Goal: Task Accomplishment & Management: Complete application form

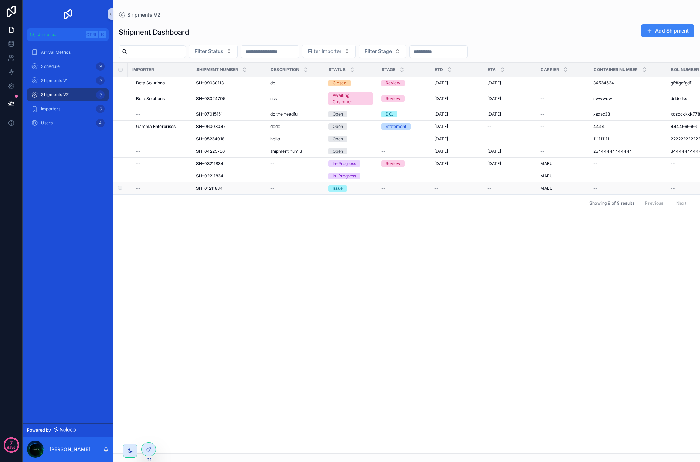
click at [166, 190] on div "--" at bounding box center [162, 189] width 52 height 6
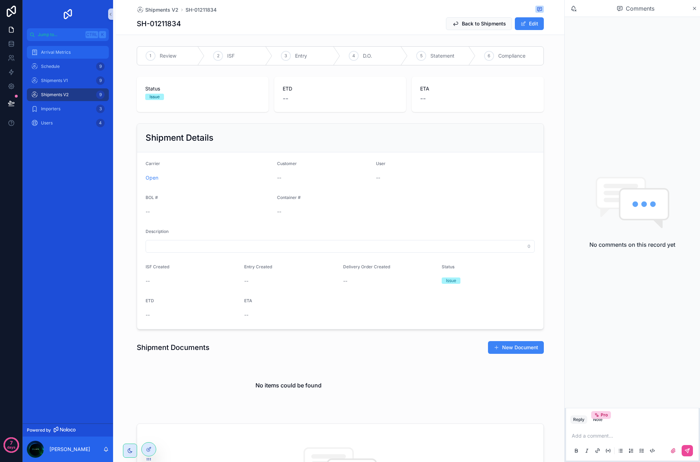
click at [56, 57] on div "Arrival Metrics" at bounding box center [67, 52] width 73 height 11
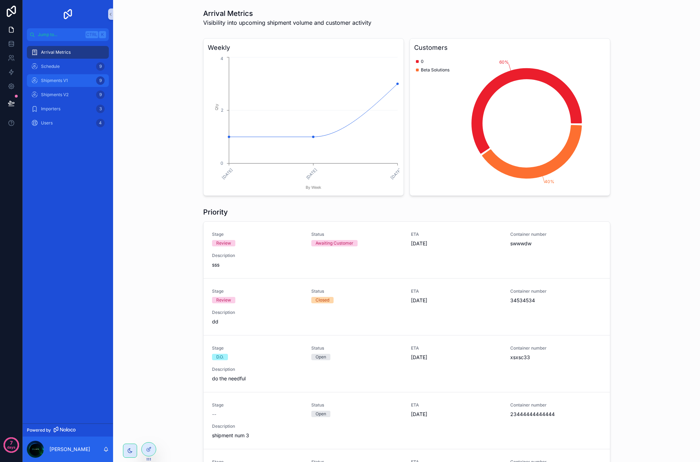
click at [69, 83] on div "Shipments V1 9" at bounding box center [67, 80] width 73 height 11
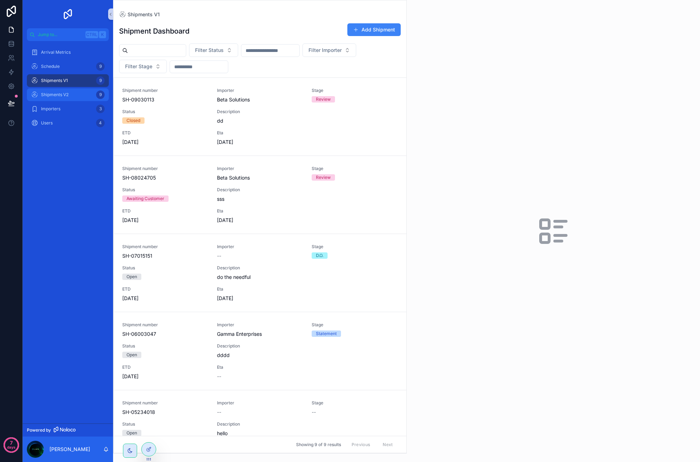
click at [71, 95] on div "Shipments V2 9" at bounding box center [67, 94] width 73 height 11
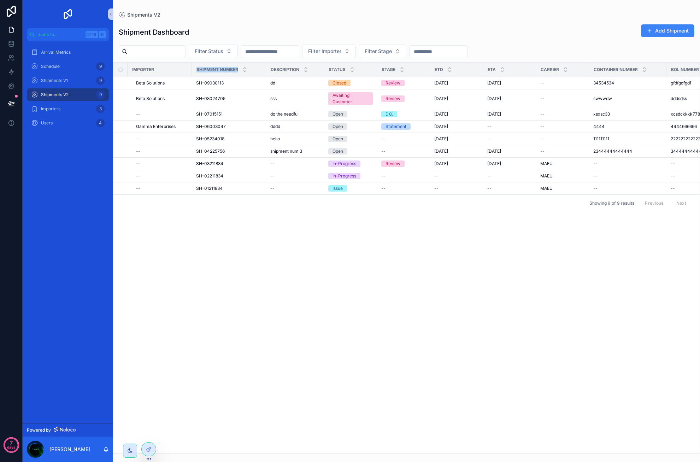
drag, startPoint x: 269, startPoint y: 70, endPoint x: 194, endPoint y: 67, distance: 75.0
click at [194, 67] on tr "Importer Shipment number Description Status Stage ETD Eta Carrier Container num…" at bounding box center [460, 70] width 694 height 14
click at [294, 69] on span "Description" at bounding box center [285, 70] width 29 height 6
click at [663, 31] on button "Add Shipment" at bounding box center [667, 30] width 53 height 13
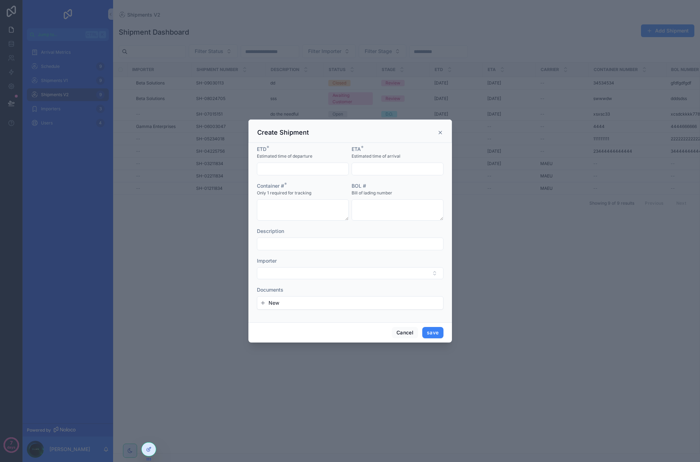
click at [263, 305] on icon "button" at bounding box center [263, 303] width 6 height 6
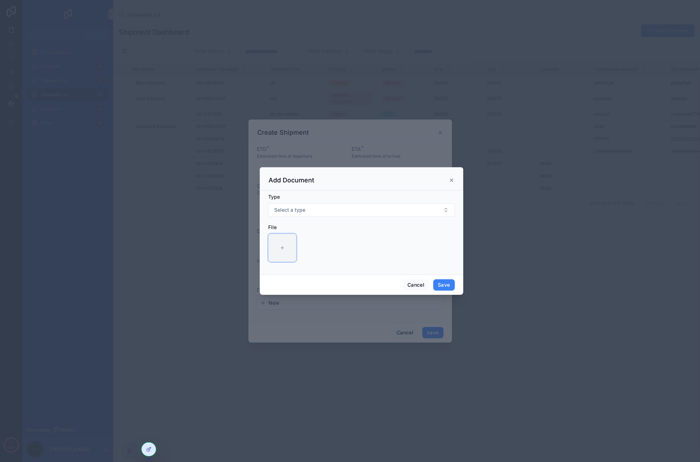
click at [274, 251] on div at bounding box center [282, 248] width 28 height 28
type input "**********"
click at [304, 212] on span "Select a type" at bounding box center [289, 209] width 31 height 7
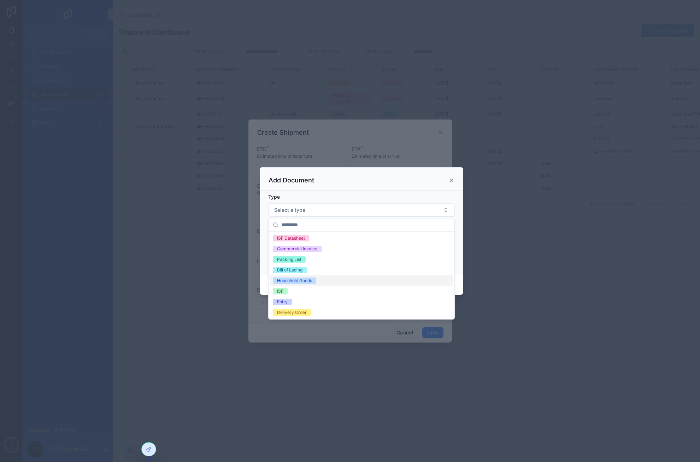
click at [302, 279] on div "Household Goods" at bounding box center [294, 280] width 35 height 6
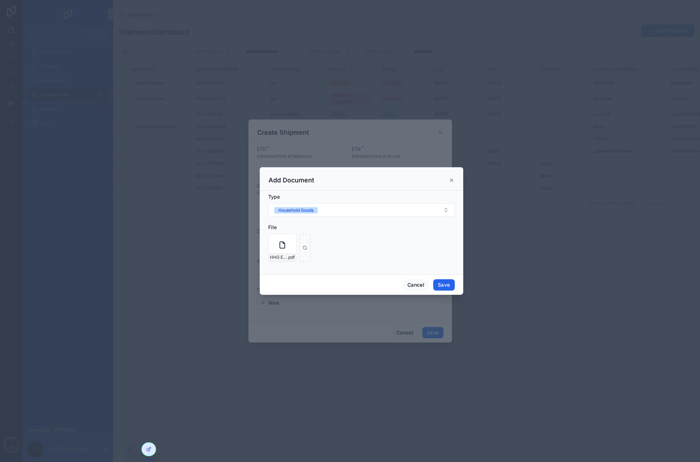
click at [447, 282] on button "Save" at bounding box center [443, 284] width 21 height 11
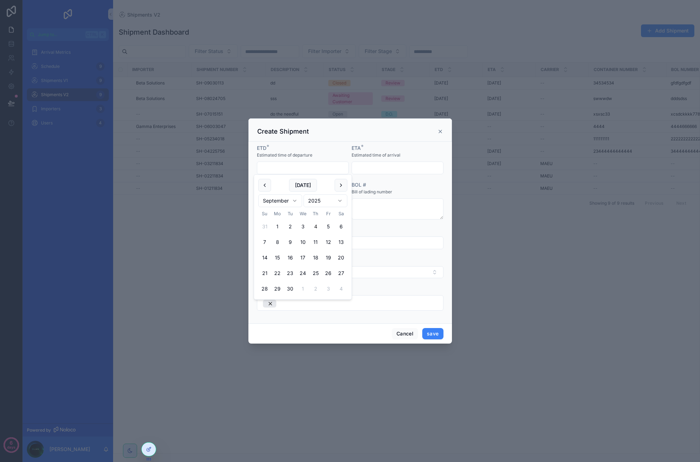
click at [285, 165] on input "text" at bounding box center [302, 168] width 91 height 10
click at [305, 228] on button "3" at bounding box center [302, 226] width 13 height 13
type input "********"
click at [372, 162] on div at bounding box center [398, 167] width 92 height 13
click at [373, 167] on input "text" at bounding box center [397, 168] width 91 height 10
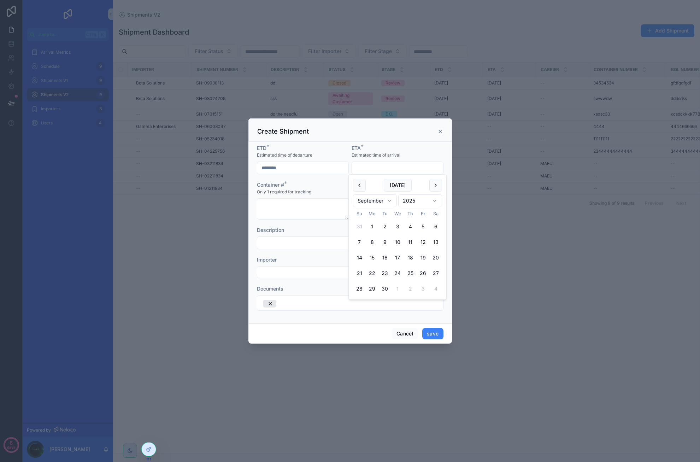
click at [376, 257] on button "15" at bounding box center [372, 257] width 13 height 13
type input "*********"
click at [258, 202] on textarea at bounding box center [303, 208] width 92 height 21
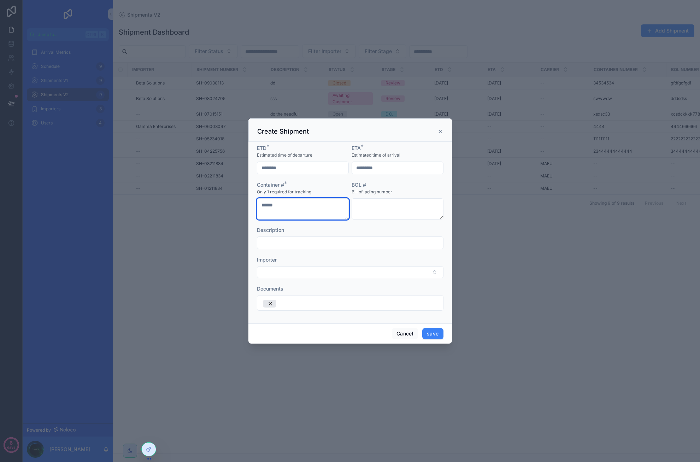
type textarea "******"
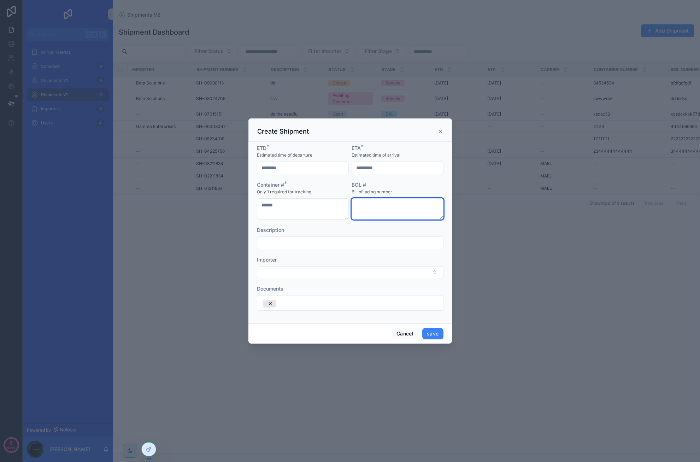
click at [363, 208] on textarea at bounding box center [398, 208] width 92 height 21
type textarea "*****"
click at [363, 274] on button "Select Button" at bounding box center [350, 272] width 187 height 12
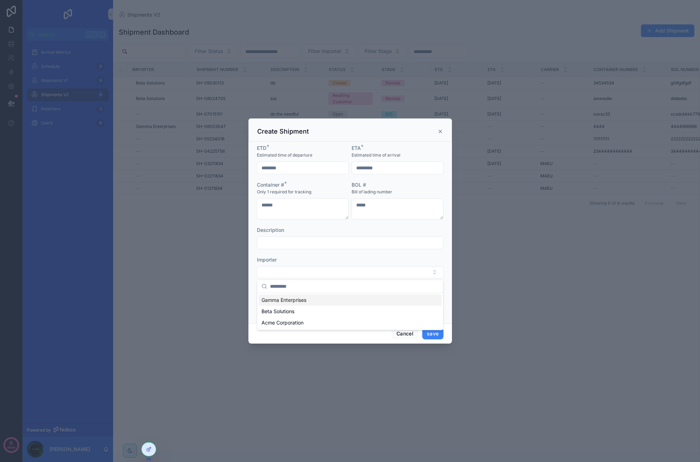
click at [329, 301] on div "Gamma Enterprises" at bounding box center [350, 299] width 183 height 11
click at [436, 338] on button "save" at bounding box center [432, 334] width 21 height 11
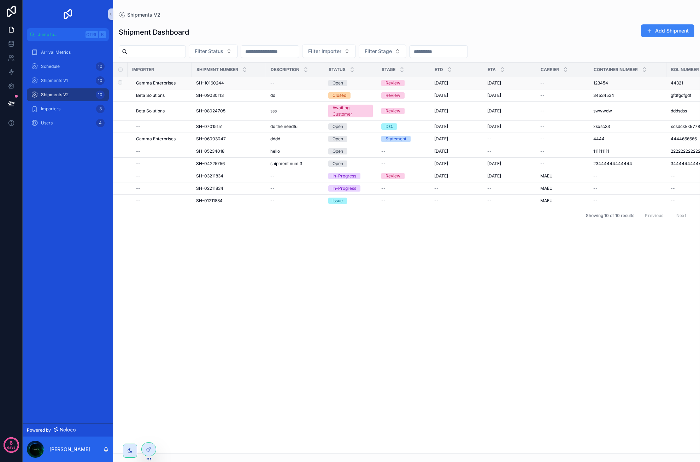
click at [169, 84] on span "Gamma Enterprises" at bounding box center [156, 83] width 40 height 6
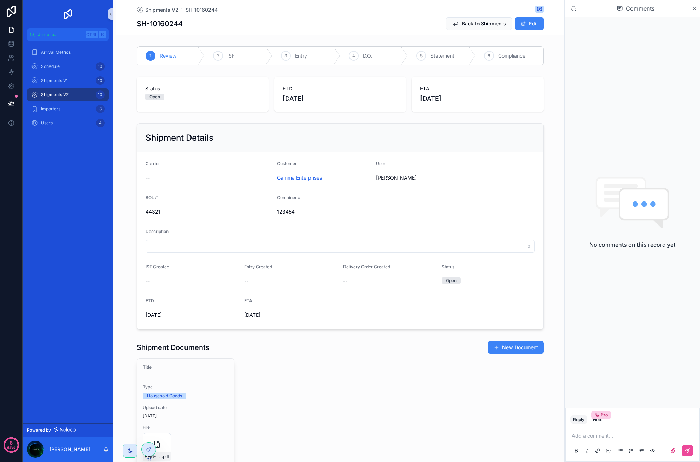
click at [695, 11] on div "Comments" at bounding box center [632, 8] width 135 height 17
click at [695, 8] on icon at bounding box center [694, 8] width 3 height 3
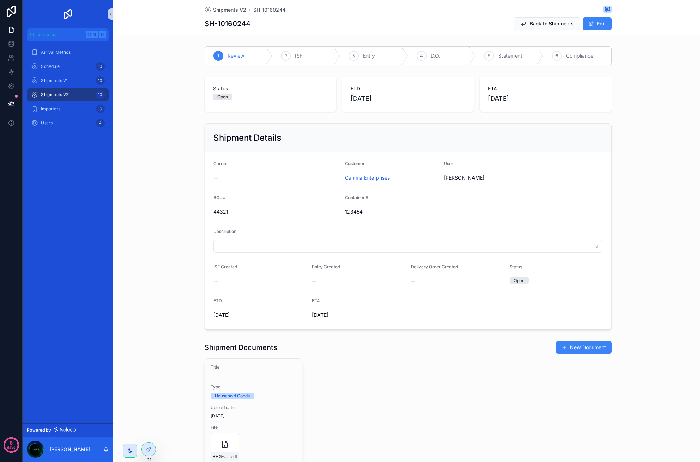
click at [168, 176] on div "Shipment Details Carrier -- Customer Gamma Enterprises User [PERSON_NAME] BOL #…" at bounding box center [408, 226] width 584 height 212
